Goal: Transaction & Acquisition: Purchase product/service

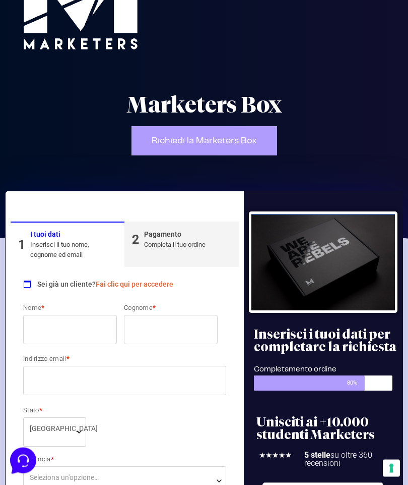
scroll to position [58, 0]
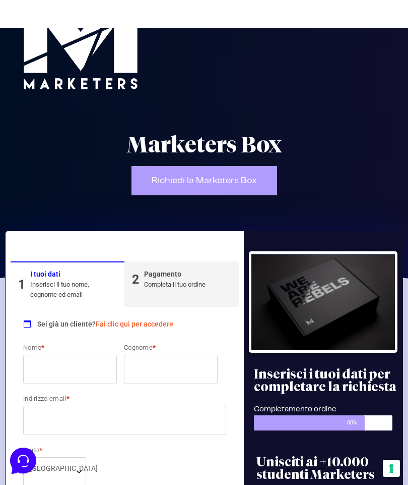
click at [243, 179] on span "Richiedi la Marketers Box" at bounding box center [204, 180] width 105 height 9
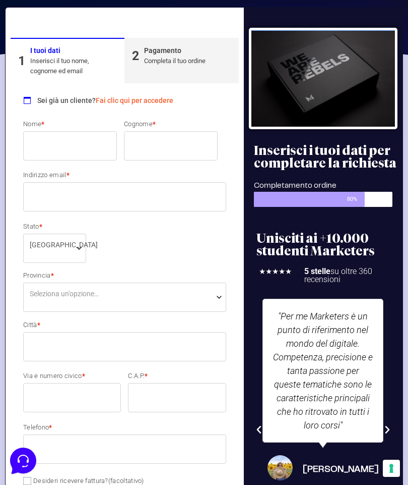
scroll to position [281, 0]
click at [80, 139] on input "Nome *" at bounding box center [70, 146] width 94 height 29
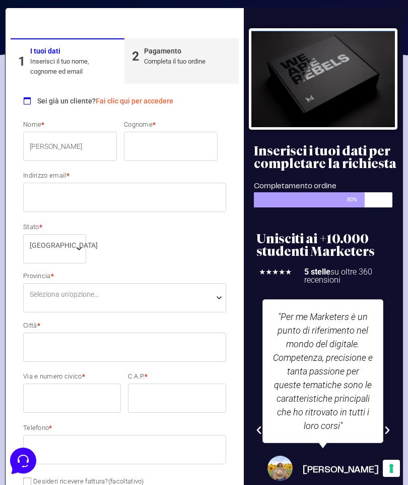
type input "[PERSON_NAME]"
click at [168, 145] on input "Cognome *" at bounding box center [171, 146] width 94 height 29
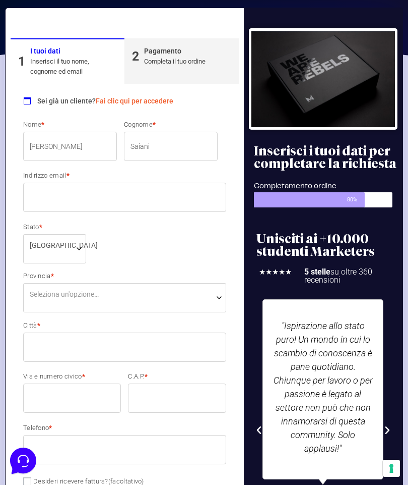
type input "Saiani"
click at [168, 201] on input "Indirizzo email *" at bounding box center [124, 197] width 203 height 29
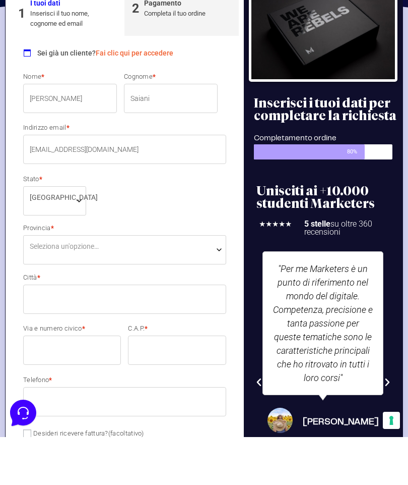
type input "[EMAIL_ADDRESS][DOMAIN_NAME]"
click at [154, 289] on span "Seleziona un'opzione…" at bounding box center [125, 294] width 190 height 11
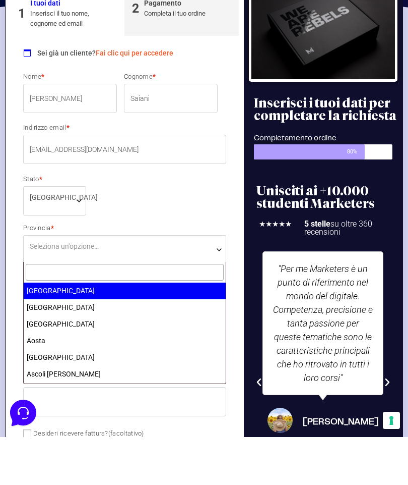
scroll to position [329, 0]
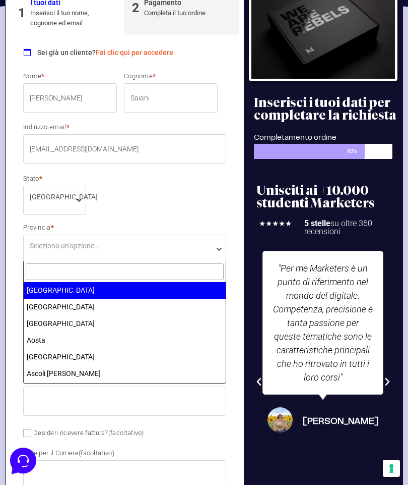
click at [177, 264] on input "text" at bounding box center [125, 271] width 198 height 17
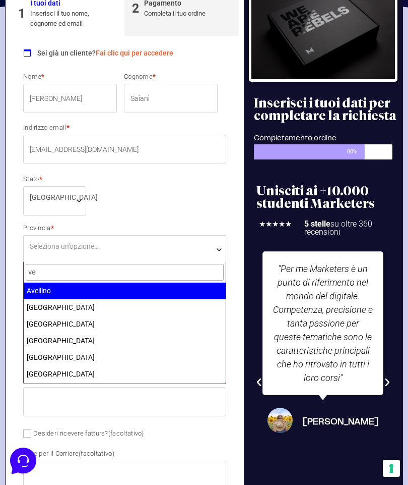
type input "ver"
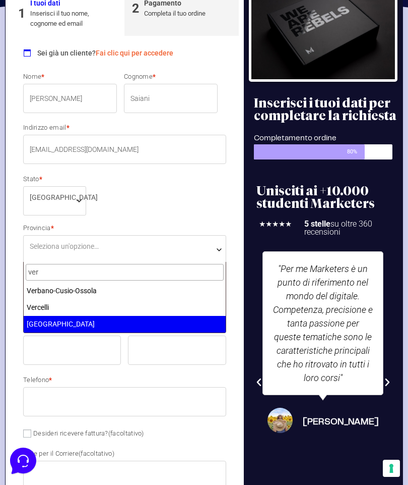
select select "VR"
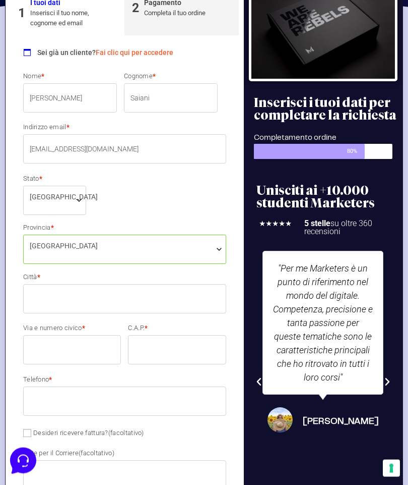
scroll to position [329, 0]
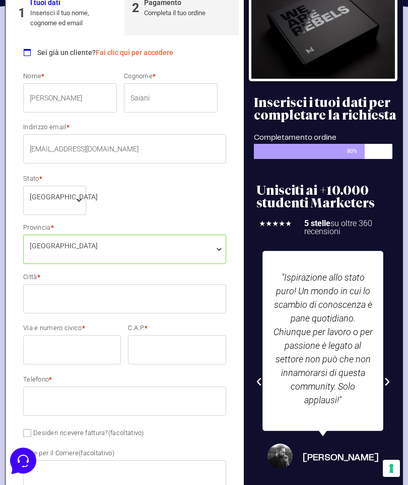
click at [155, 297] on input "Città *" at bounding box center [124, 298] width 203 height 29
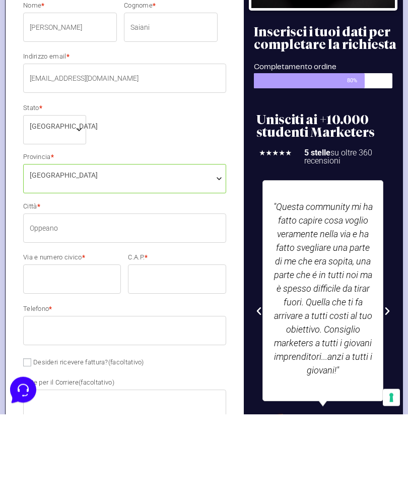
type input "Oppeano"
click at [104, 335] on input "Via e numero civico *" at bounding box center [72, 349] width 98 height 29
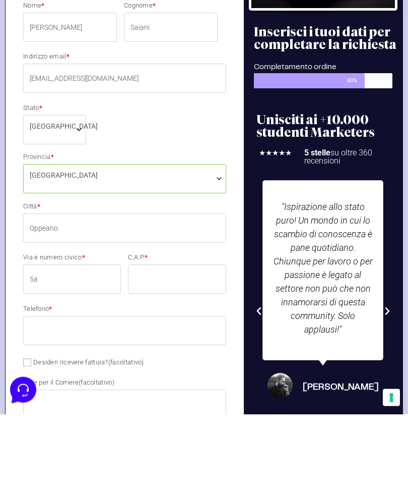
type input "5"
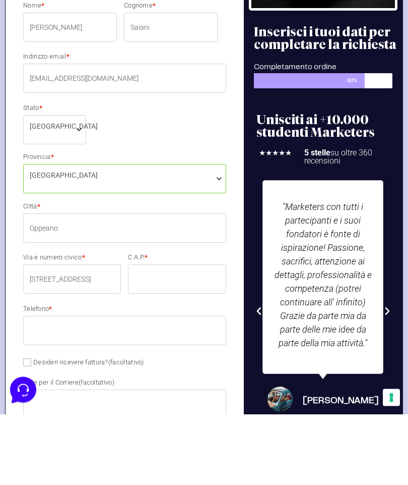
type input "[STREET_ADDRESS]"
click at [169, 335] on input "C.A.P. *" at bounding box center [177, 349] width 98 height 29
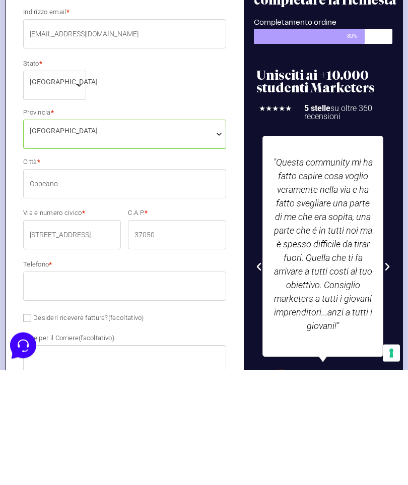
type input "37050"
click at [185, 387] on input "Telefono *" at bounding box center [124, 401] width 203 height 29
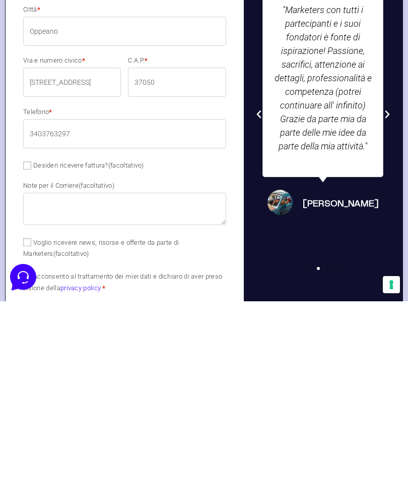
scroll to position [419, 0]
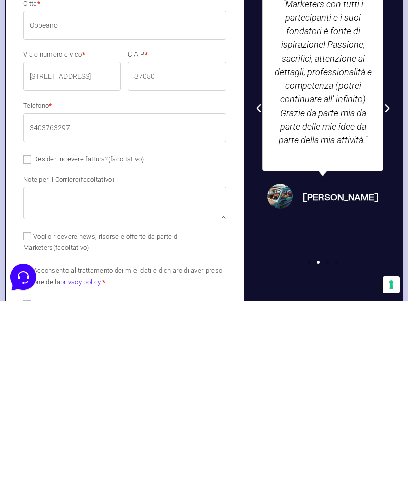
type input "3403763297"
click at [36, 416] on label "Voglio ricevere news, risorse e offerte da parte di Marketers (facoltativo)" at bounding box center [101, 425] width 156 height 19
click at [31, 415] on input "Voglio ricevere news, risorse e offerte da parte di Marketers (facoltativo)" at bounding box center [27, 419] width 8 height 8
checkbox input "true"
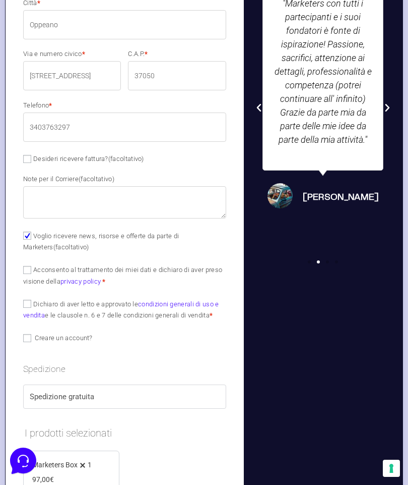
click at [30, 266] on input "Acconsento al trattamento dei miei dati e dichiaro di aver preso visione della …" at bounding box center [27, 270] width 8 height 8
checkbox input "true"
click at [31, 302] on input "Dichiaro di aver letto e approvato le condizioni generali di uso e vendita e le…" at bounding box center [27, 303] width 8 height 8
checkbox input "true"
click at [31, 334] on input "Creare un account?" at bounding box center [27, 338] width 8 height 8
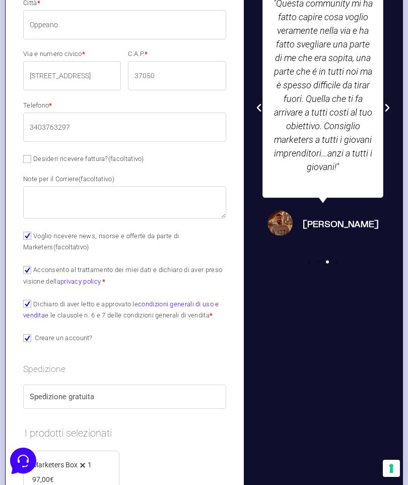
click at [29, 334] on input "Creare un account?" at bounding box center [27, 338] width 8 height 8
checkbox input "false"
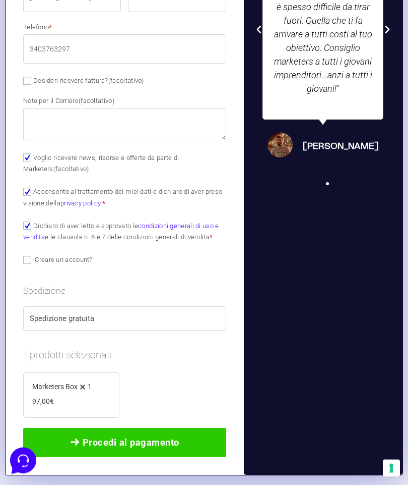
scroll to position [681, 0]
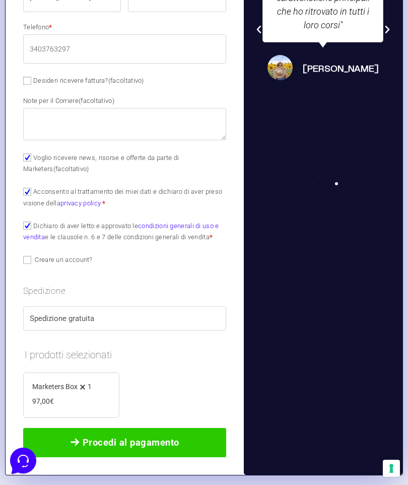
click at [52, 315] on label "Spedizione gratuita" at bounding box center [125, 319] width 190 height 12
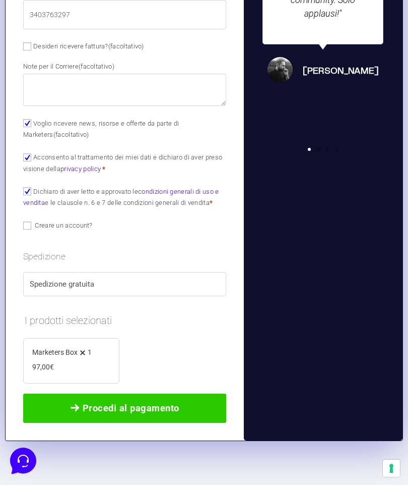
scroll to position [726, 0]
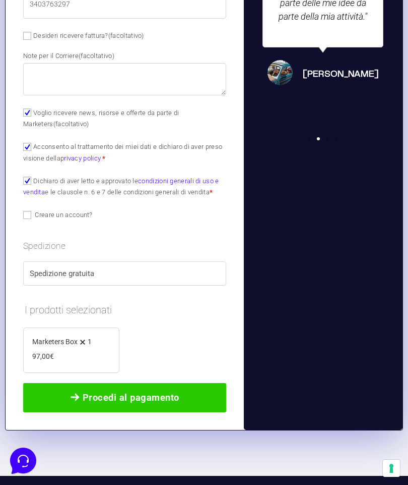
click at [172, 393] on span "Procedi al pagamento" at bounding box center [131, 397] width 97 height 14
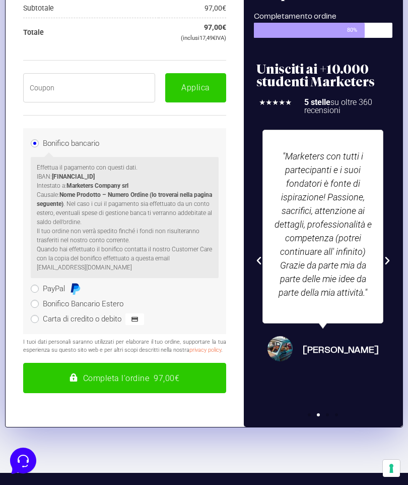
scroll to position [294, 0]
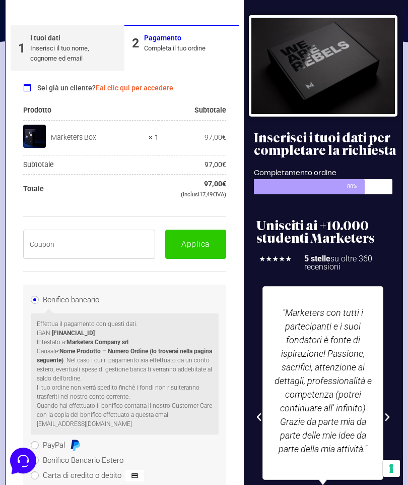
click at [102, 241] on input "text" at bounding box center [89, 243] width 132 height 29
paste input "BOXPRO100OFF"
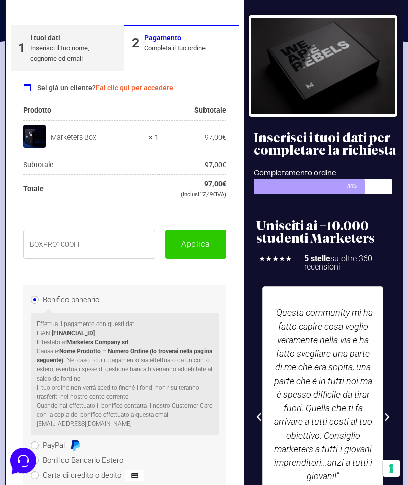
type input "BOXPRO100OFF"
click at [205, 238] on button "Applica" at bounding box center [195, 243] width 61 height 29
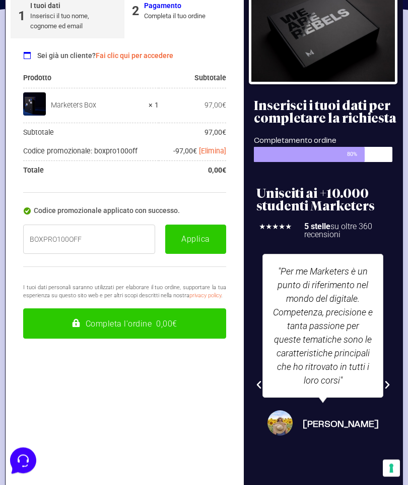
scroll to position [326, 0]
click at [166, 323] on button "Completa l'ordine 0,00€" at bounding box center [124, 323] width 203 height 30
